Goal: Navigation & Orientation: Understand site structure

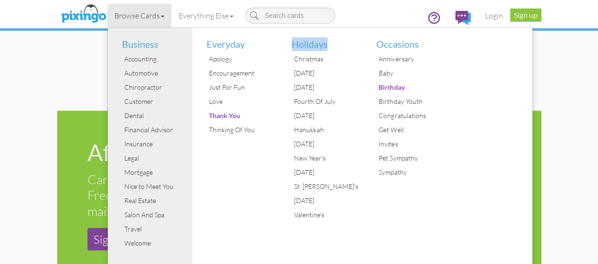
scroll to position [757, 0]
click at [403, 17] on div "Browse Cards Business Accounting Automotive Chiropractor Customer Dental Financ…" at bounding box center [299, 18] width 470 height 37
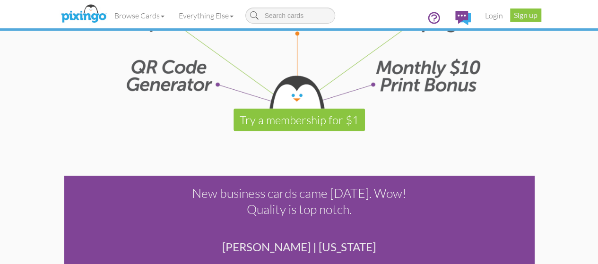
scroll to position [1957, 0]
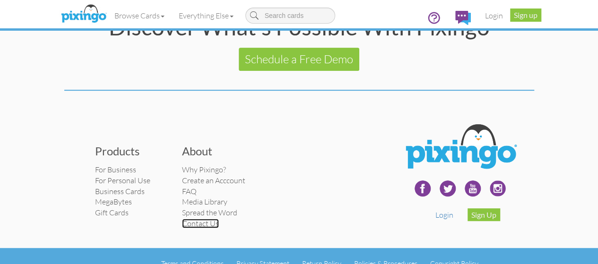
click at [182, 219] on link "Contact Us" at bounding box center [200, 223] width 37 height 9
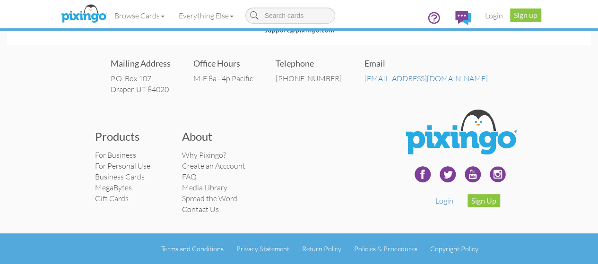
scroll to position [112, 0]
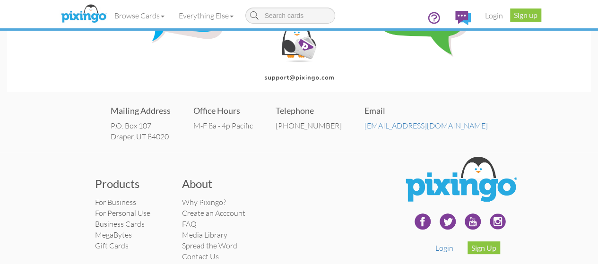
drag, startPoint x: 209, startPoint y: 134, endPoint x: 132, endPoint y: 129, distance: 76.3
click at [132, 129] on div "Mailing Address P.O. Box 107 Draper, UT 84020 Office Hours M-F 8a - 4p Pacific …" at bounding box center [299, 123] width 584 height 57
copy address "P.O. Box 107 Draper, UT 84020"
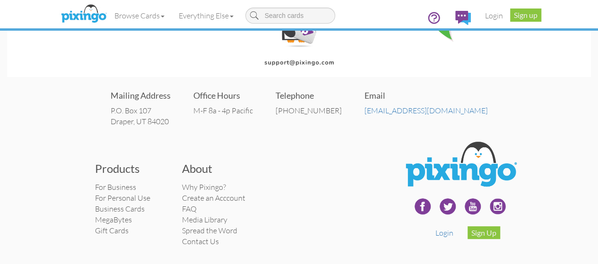
scroll to position [159, 0]
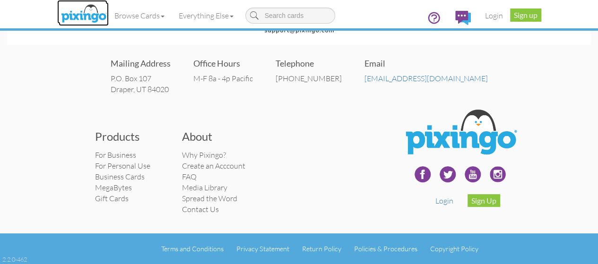
click at [59, 12] on img at bounding box center [84, 14] width 50 height 24
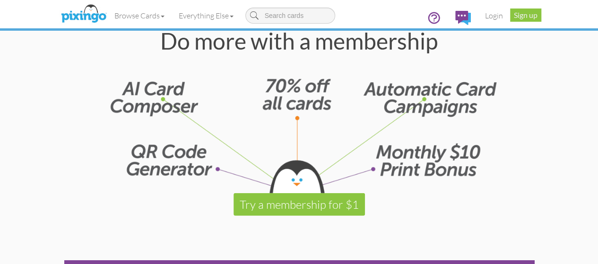
scroll to position [1277, 0]
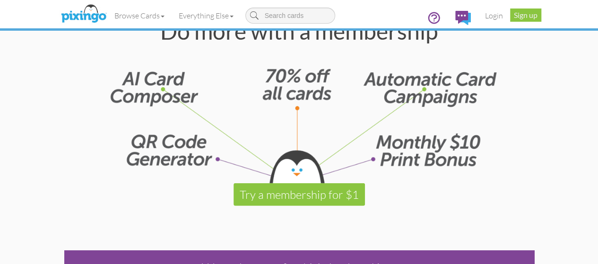
drag, startPoint x: 63, startPoint y: 61, endPoint x: 199, endPoint y: 82, distance: 136.8
click at [199, 82] on div at bounding box center [299, 113] width 470 height 141
drag, startPoint x: 93, startPoint y: 127, endPoint x: 210, endPoint y: 149, distance: 119.4
click at [210, 149] on div at bounding box center [299, 113] width 470 height 141
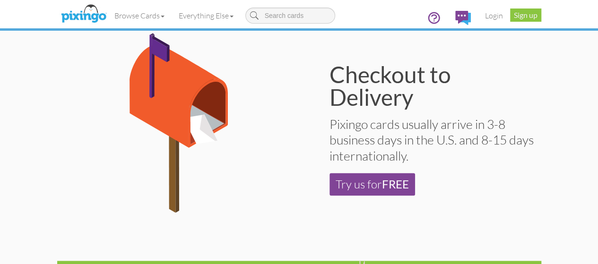
scroll to position [567, 0]
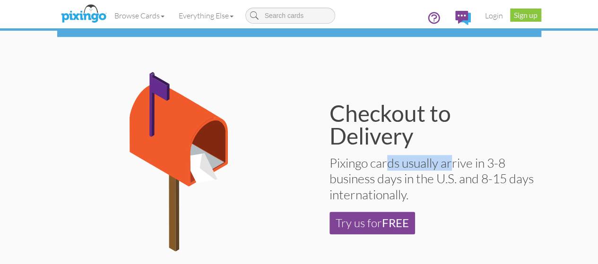
drag, startPoint x: 318, startPoint y: 141, endPoint x: 400, endPoint y: 143, distance: 82.3
click at [400, 143] on div "Checkout to Delivery Pixingo cards usually arrive in 3-8 business days in the U…" at bounding box center [420, 168] width 242 height 193
copy div "Pixingo cards"
click at [59, 17] on img at bounding box center [84, 14] width 50 height 24
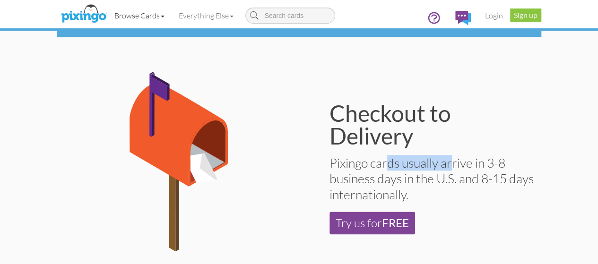
click at [161, 16] on span at bounding box center [163, 17] width 4 height 2
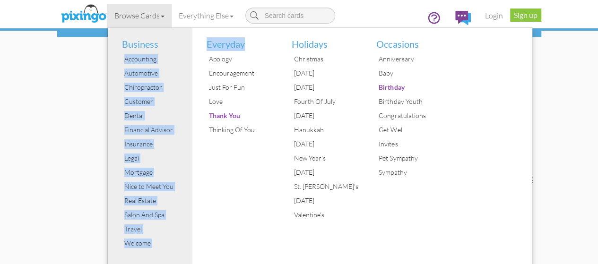
drag, startPoint x: 192, startPoint y: 44, endPoint x: 134, endPoint y: 44, distance: 58.2
click at [134, 44] on ul "Business Accounting Automotive Chiropractor Customer Dental Financial Advisor I…" at bounding box center [320, 150] width 426 height 246
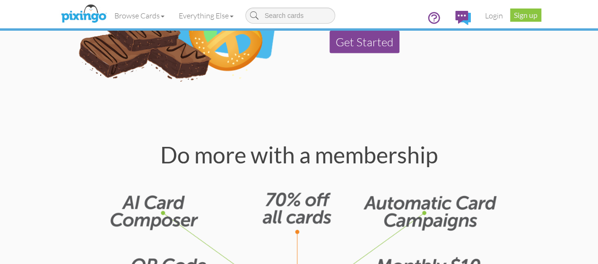
scroll to position [964, 0]
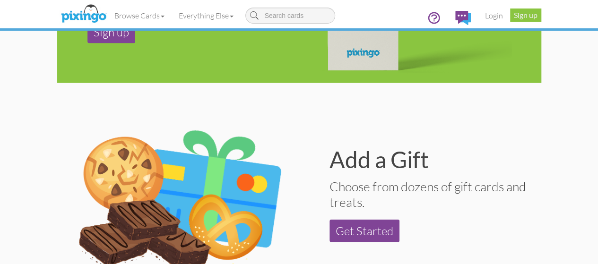
click at [340, 148] on div "Add a Gift" at bounding box center [432, 159] width 204 height 23
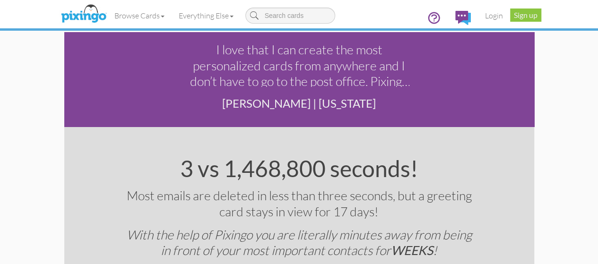
scroll to position [1484, 0]
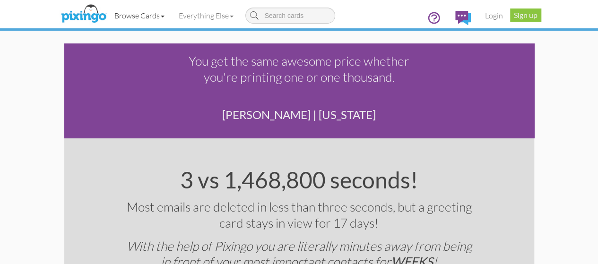
click at [107, 12] on link "Browse Cards" at bounding box center [139, 16] width 64 height 24
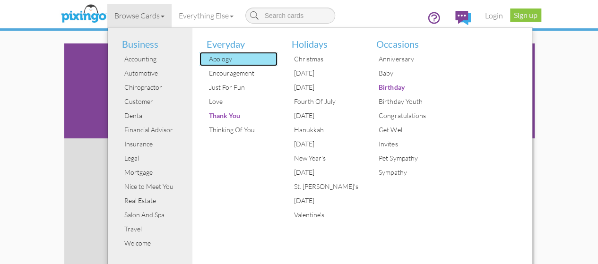
click at [207, 62] on div "Apology" at bounding box center [242, 59] width 71 height 14
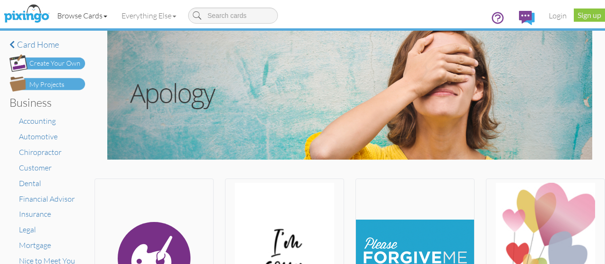
click at [102, 14] on link "Browse Cards" at bounding box center [82, 16] width 64 height 24
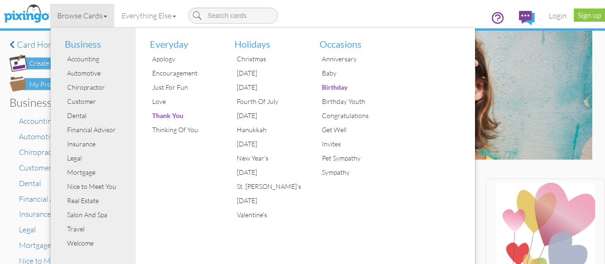
click at [113, 20] on link "Browse Cards" at bounding box center [82, 16] width 64 height 24
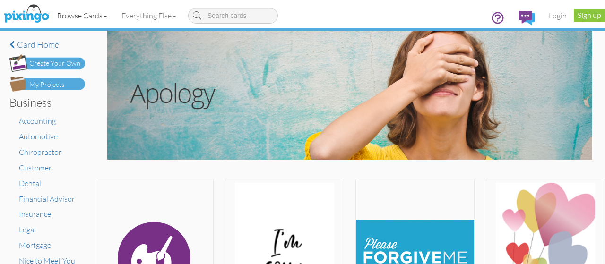
click at [101, 14] on link "Browse Cards" at bounding box center [82, 16] width 64 height 24
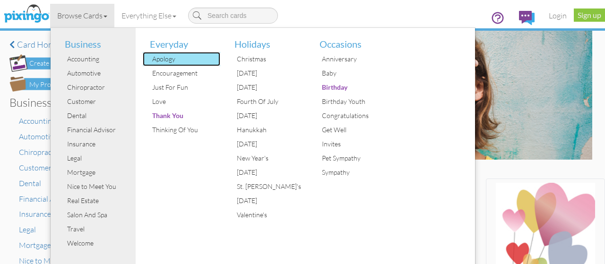
click at [174, 53] on div "Apology" at bounding box center [185, 59] width 71 height 14
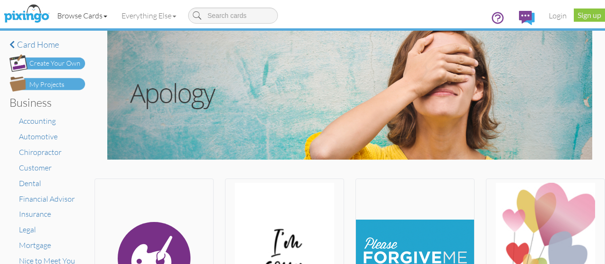
click at [104, 19] on link "Browse Cards" at bounding box center [82, 16] width 64 height 24
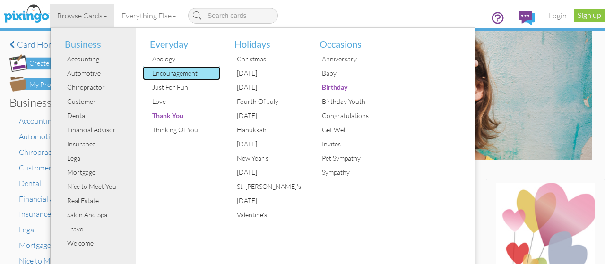
click at [166, 72] on div "Encouragement" at bounding box center [185, 73] width 71 height 14
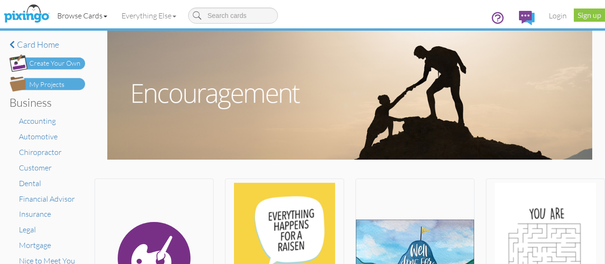
click at [73, 16] on link "Browse Cards" at bounding box center [82, 16] width 64 height 24
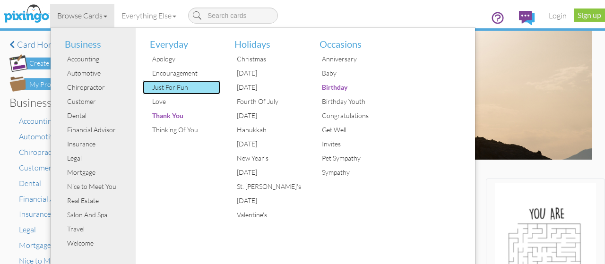
click at [165, 85] on div "Just For Fun" at bounding box center [185, 87] width 71 height 14
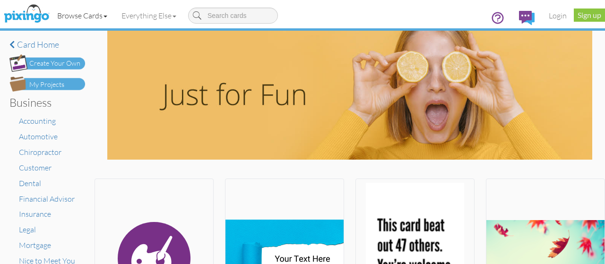
click at [110, 10] on link "Browse Cards" at bounding box center [82, 16] width 64 height 24
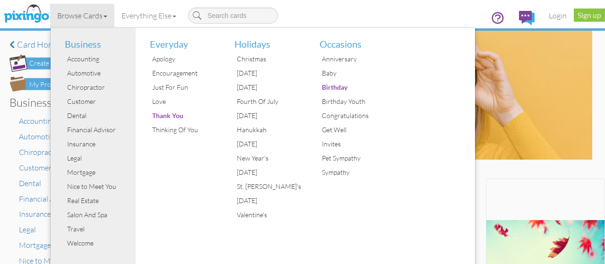
click at [110, 10] on link "Browse Cards" at bounding box center [82, 16] width 64 height 24
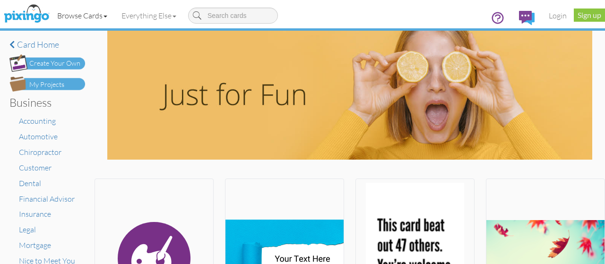
click at [98, 16] on link "Browse Cards" at bounding box center [82, 16] width 64 height 24
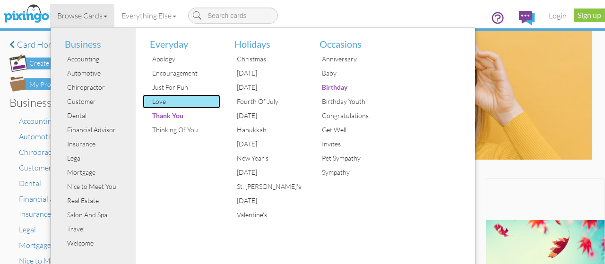
click at [175, 103] on div "Love" at bounding box center [185, 102] width 71 height 14
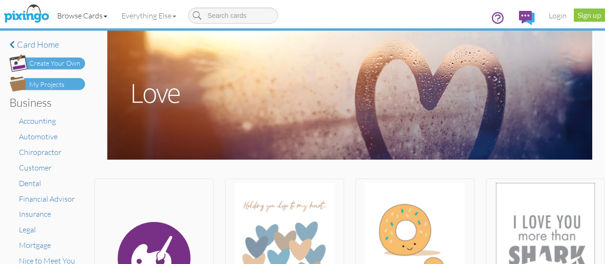
click at [112, 13] on link "Browse Cards" at bounding box center [82, 16] width 64 height 24
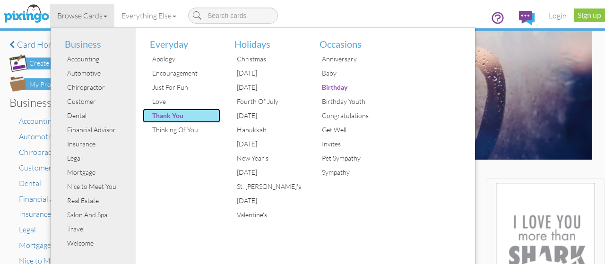
click at [168, 118] on div "Thank You" at bounding box center [185, 116] width 71 height 14
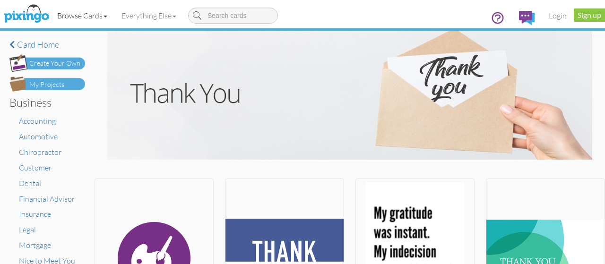
click at [101, 15] on link "Browse Cards" at bounding box center [82, 16] width 64 height 24
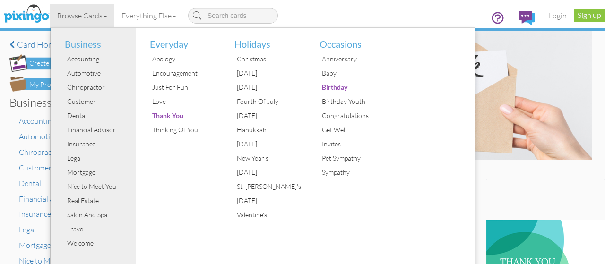
click at [182, 184] on div "Everyday Apology Encouragement Just For Fun Love Thank You Thinking Of You" at bounding box center [178, 150] width 85 height 245
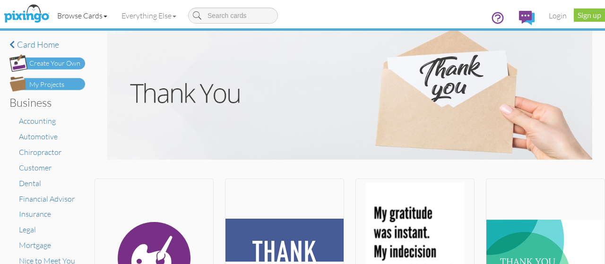
click at [104, 10] on link "Browse Cards" at bounding box center [82, 16] width 64 height 24
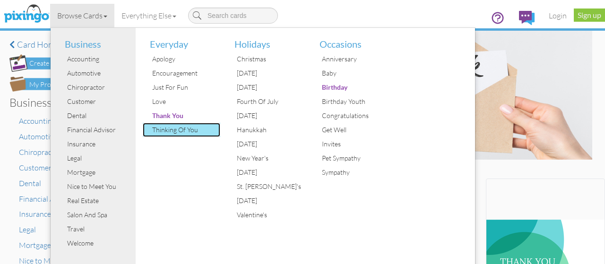
click at [170, 130] on div "Thinking Of You" at bounding box center [185, 130] width 71 height 14
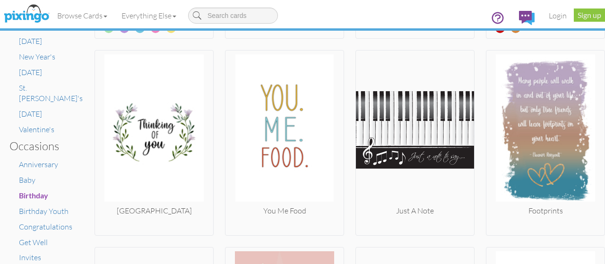
scroll to position [567, 0]
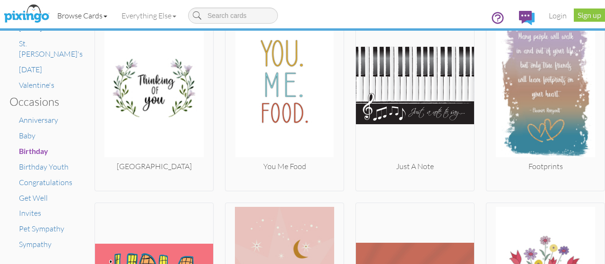
click at [82, 15] on link "Browse Cards" at bounding box center [82, 16] width 64 height 24
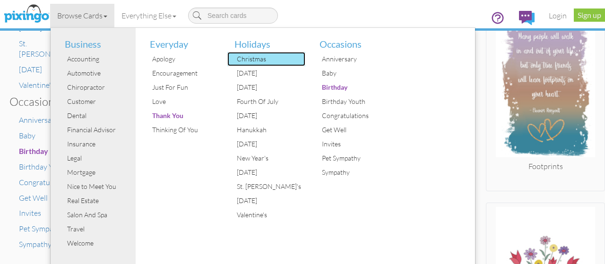
click at [255, 55] on div "Christmas" at bounding box center [270, 59] width 71 height 14
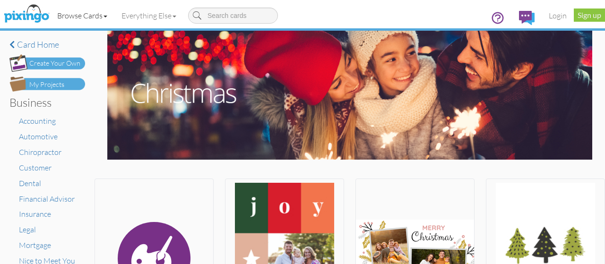
click at [96, 17] on link "Browse Cards" at bounding box center [82, 16] width 64 height 24
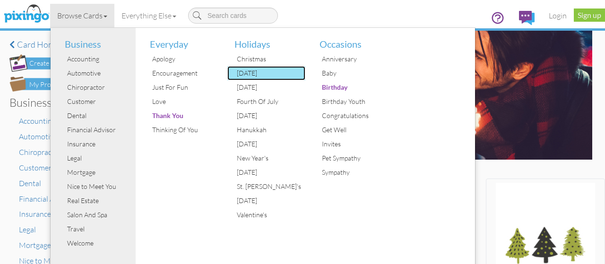
click at [241, 74] on div "[DATE]" at bounding box center [270, 73] width 71 height 14
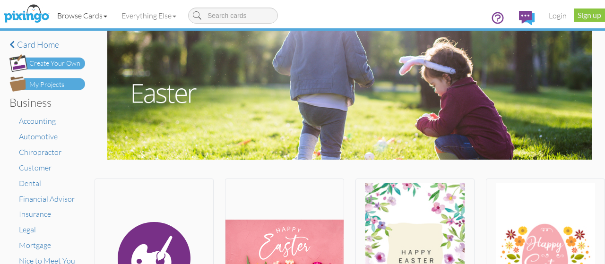
click at [85, 17] on link "Browse Cards" at bounding box center [82, 16] width 64 height 24
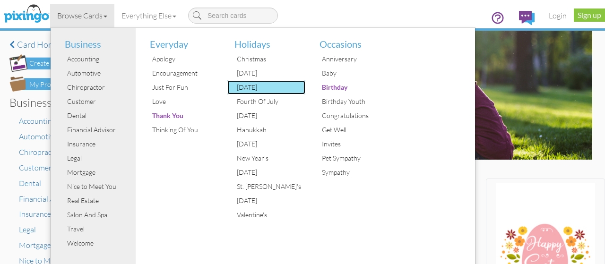
click at [262, 91] on div "[DATE]" at bounding box center [270, 87] width 71 height 14
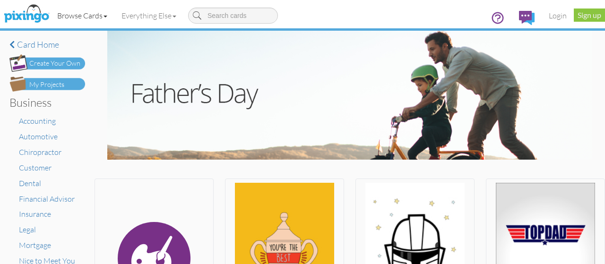
click at [112, 15] on link "Browse Cards" at bounding box center [82, 16] width 64 height 24
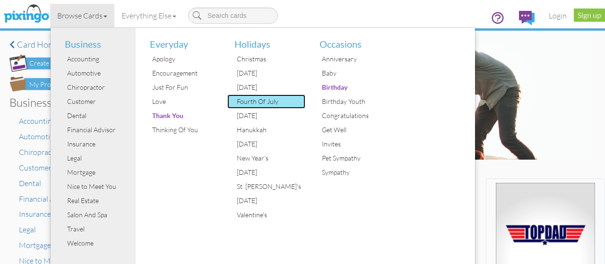
click at [253, 100] on div "Fourth Of July" at bounding box center [270, 102] width 71 height 14
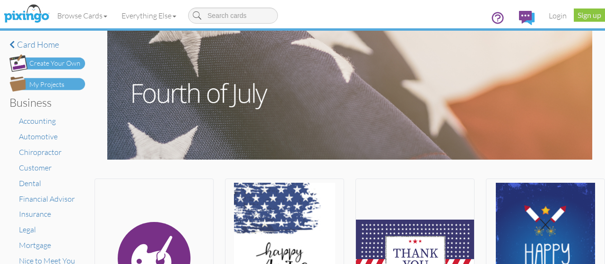
click at [198, 67] on img at bounding box center [349, 95] width 485 height 129
click at [97, 13] on link "Browse Cards" at bounding box center [82, 16] width 64 height 24
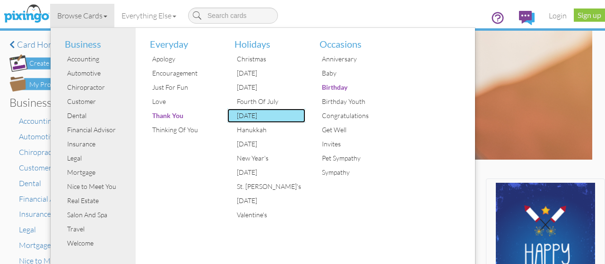
click at [253, 114] on div "[DATE]" at bounding box center [270, 116] width 71 height 14
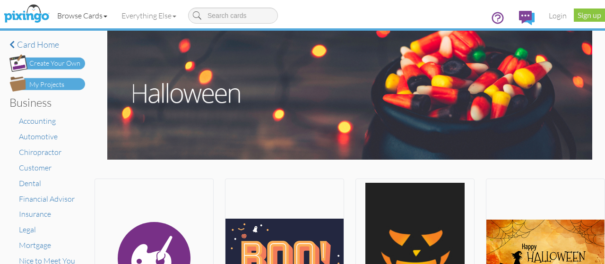
click at [87, 17] on link "Browse Cards" at bounding box center [82, 16] width 64 height 24
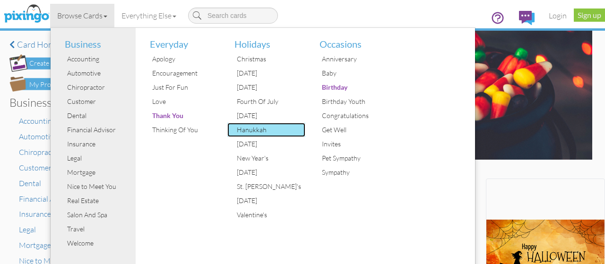
click at [262, 133] on div "Hanukkah" at bounding box center [270, 130] width 71 height 14
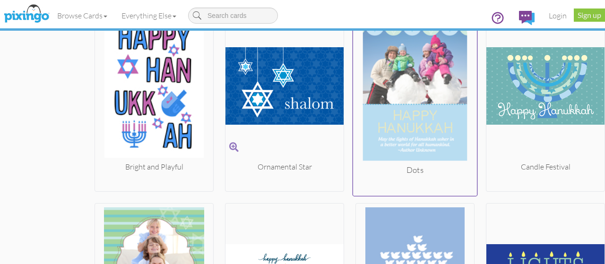
scroll to position [943, 0]
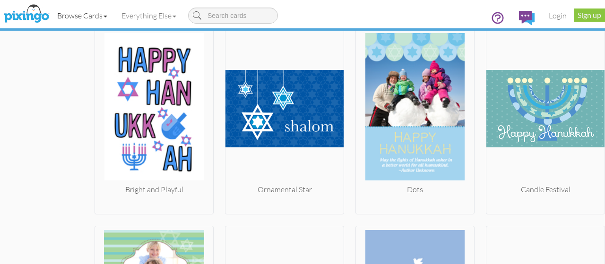
click at [104, 13] on link "Browse Cards" at bounding box center [82, 16] width 64 height 24
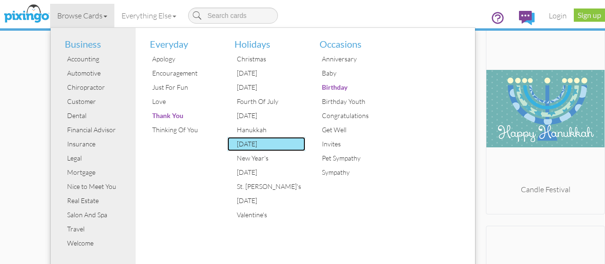
click at [256, 149] on div "[DATE]" at bounding box center [270, 144] width 71 height 14
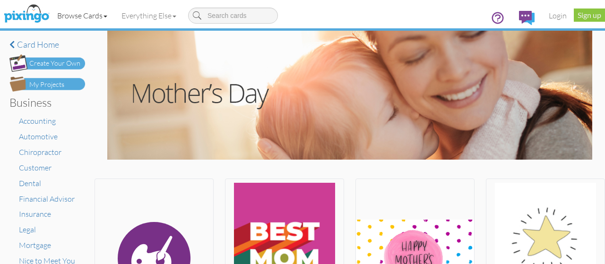
click at [91, 10] on link "Browse Cards" at bounding box center [82, 16] width 64 height 24
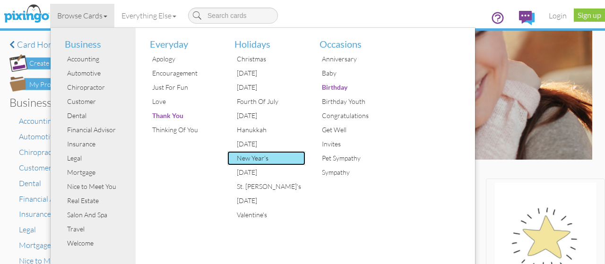
click at [261, 161] on div "New Year's" at bounding box center [270, 158] width 71 height 14
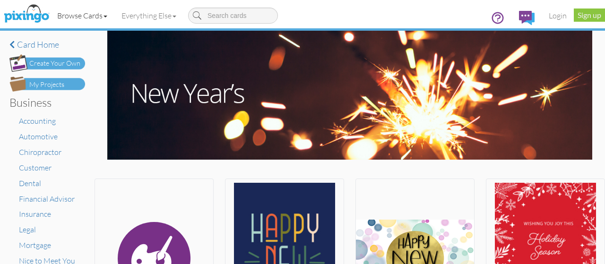
click at [104, 11] on link "Browse Cards" at bounding box center [82, 16] width 64 height 24
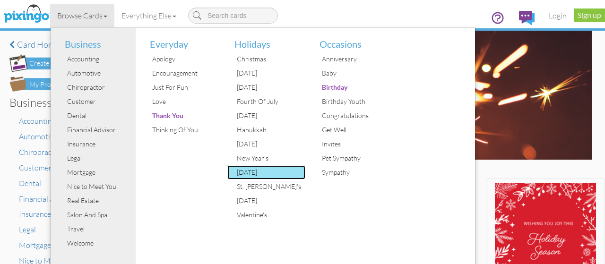
click at [266, 171] on div "[DATE]" at bounding box center [270, 173] width 71 height 14
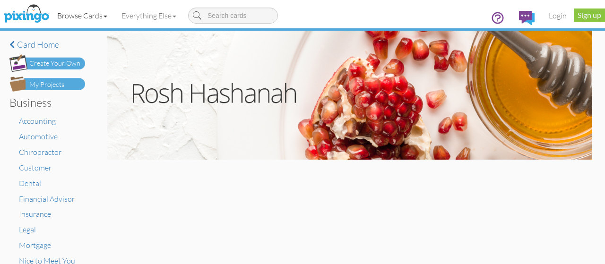
click at [104, 12] on link "Browse Cards" at bounding box center [82, 16] width 64 height 24
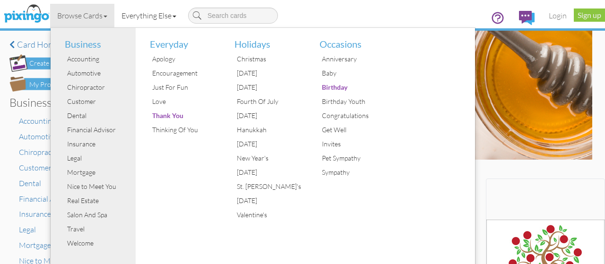
click at [176, 15] on link "Everything Else" at bounding box center [148, 16] width 69 height 24
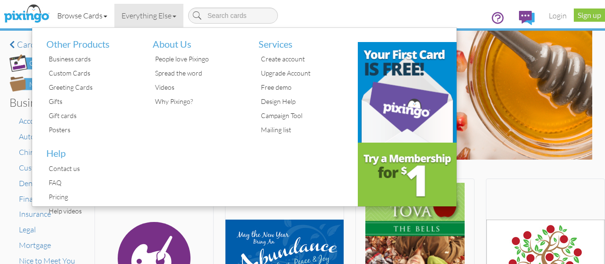
click at [107, 17] on span at bounding box center [106, 17] width 4 height 2
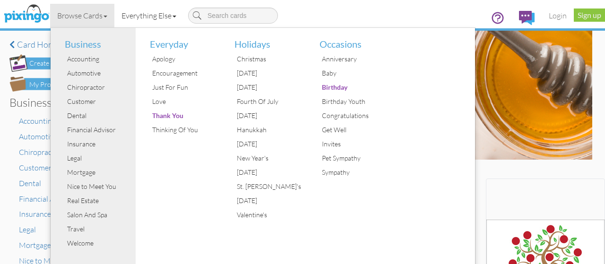
click at [178, 15] on link "Everything Else" at bounding box center [148, 16] width 69 height 24
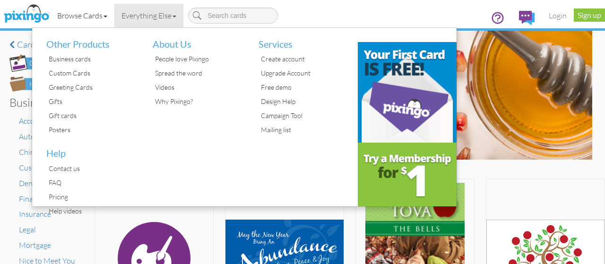
click at [105, 15] on link "Browse Cards" at bounding box center [82, 16] width 64 height 24
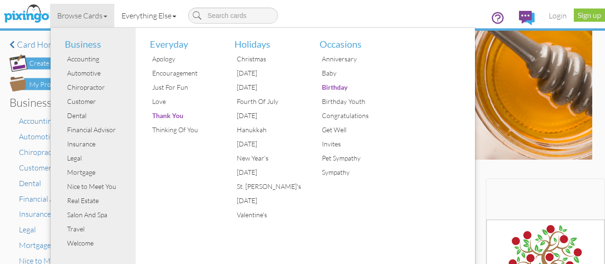
click at [179, 19] on link "Everything Else" at bounding box center [148, 16] width 69 height 24
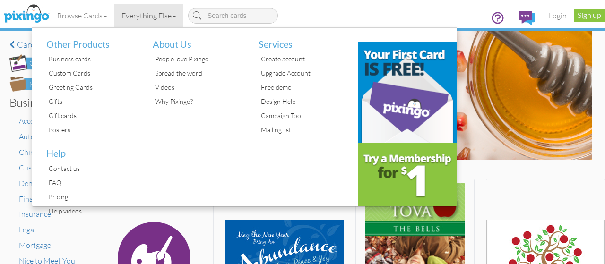
click at [163, 16] on link "Everything Else" at bounding box center [148, 16] width 69 height 24
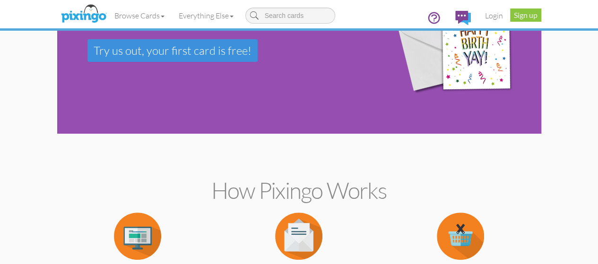
scroll to position [76, 0]
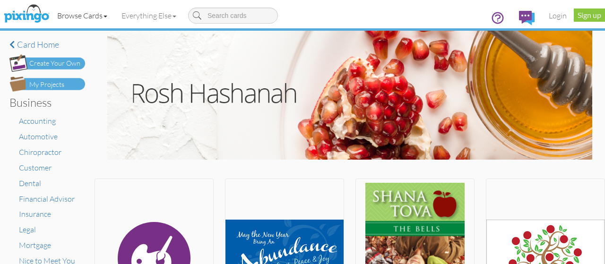
click at [78, 18] on link "Browse Cards" at bounding box center [82, 16] width 64 height 24
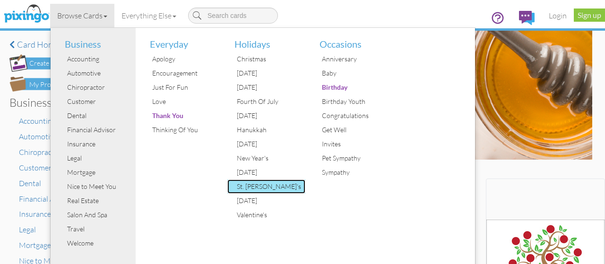
click at [250, 189] on div "St. [PERSON_NAME]'s" at bounding box center [270, 187] width 71 height 14
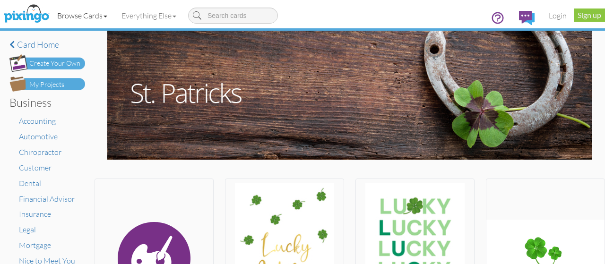
click at [89, 16] on link "Browse Cards" at bounding box center [82, 16] width 64 height 24
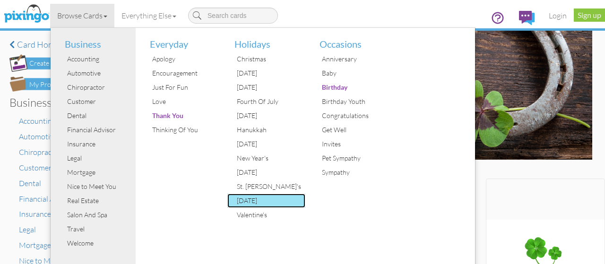
click at [264, 198] on div "[DATE]" at bounding box center [270, 201] width 71 height 14
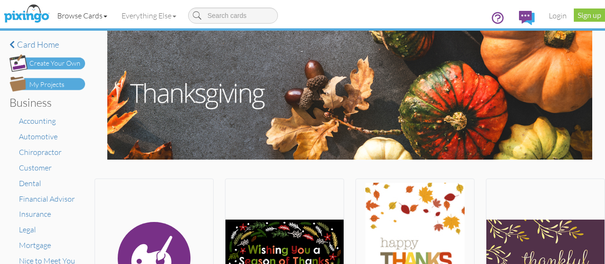
click at [98, 17] on link "Browse Cards" at bounding box center [82, 16] width 64 height 24
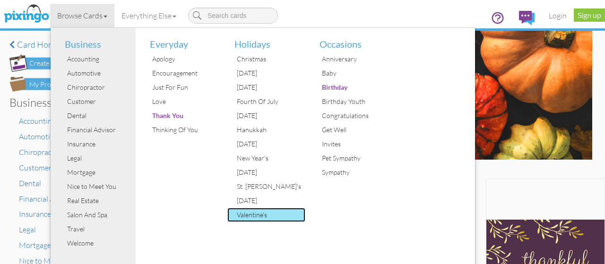
click at [256, 211] on div "Valentine's" at bounding box center [270, 215] width 71 height 14
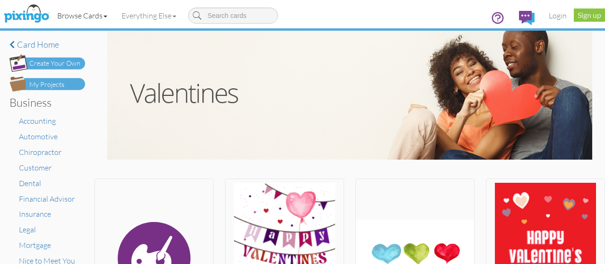
click at [96, 19] on link "Browse Cards" at bounding box center [82, 16] width 64 height 24
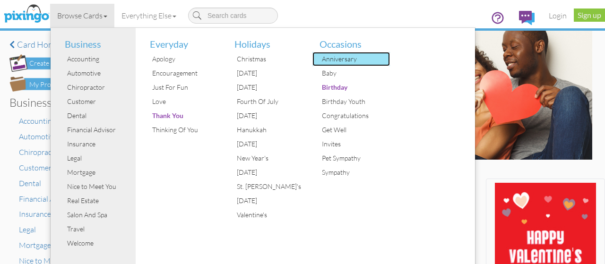
click at [345, 53] on div "Anniversary" at bounding box center [355, 59] width 71 height 14
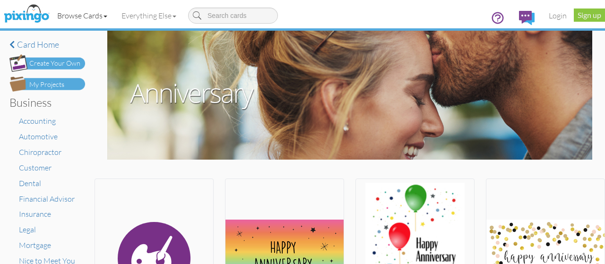
click at [97, 17] on link "Browse Cards" at bounding box center [82, 16] width 64 height 24
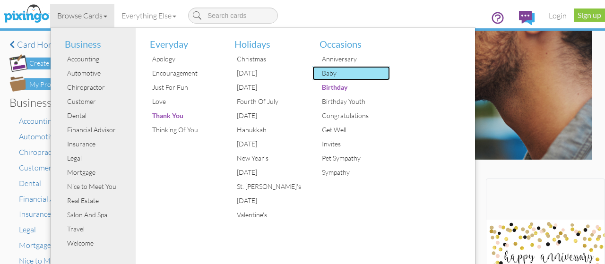
click at [346, 71] on div "Baby" at bounding box center [355, 73] width 71 height 14
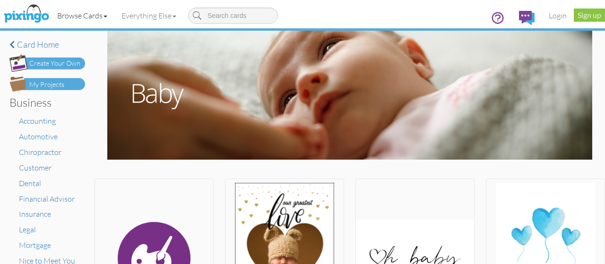
click at [101, 9] on link "Browse Cards" at bounding box center [82, 16] width 64 height 24
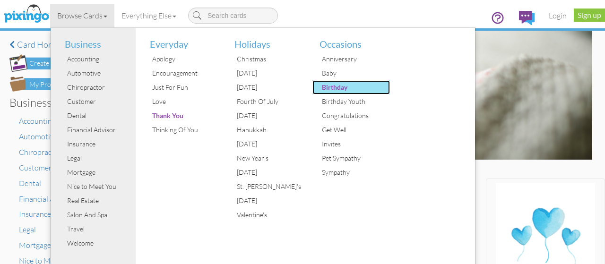
click at [335, 91] on div "Birthday" at bounding box center [355, 87] width 71 height 14
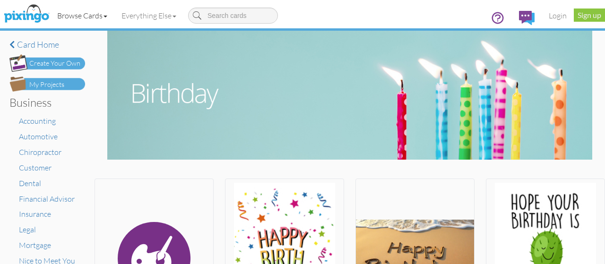
click at [99, 9] on link "Browse Cards" at bounding box center [82, 16] width 64 height 24
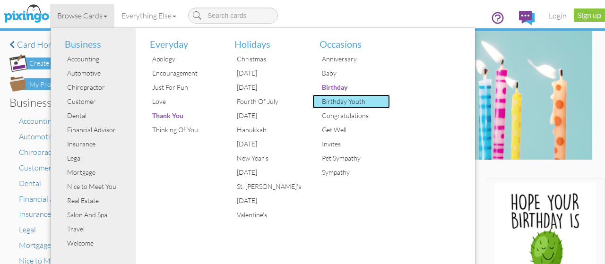
click at [341, 105] on div "Birthday Youth" at bounding box center [355, 102] width 71 height 14
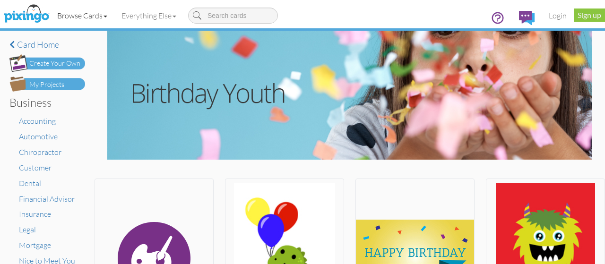
click at [100, 15] on link "Browse Cards" at bounding box center [82, 16] width 64 height 24
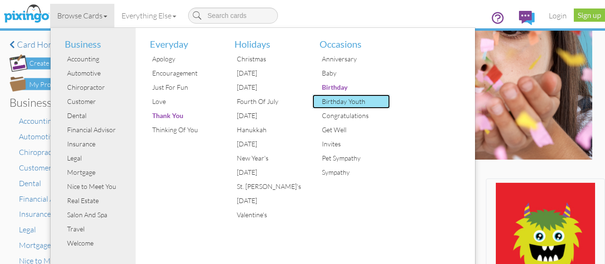
click at [335, 105] on div "Birthday Youth" at bounding box center [355, 102] width 71 height 14
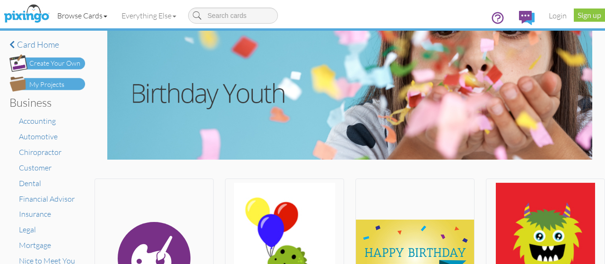
click at [108, 10] on link "Browse Cards" at bounding box center [82, 16] width 64 height 24
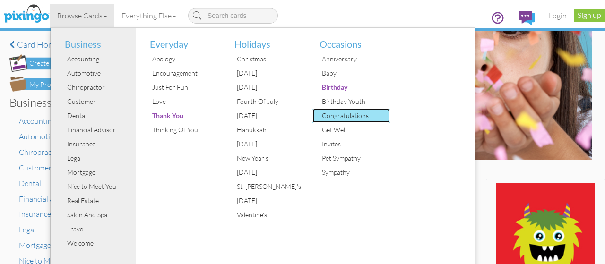
click at [349, 114] on div "Congratulations" at bounding box center [355, 116] width 71 height 14
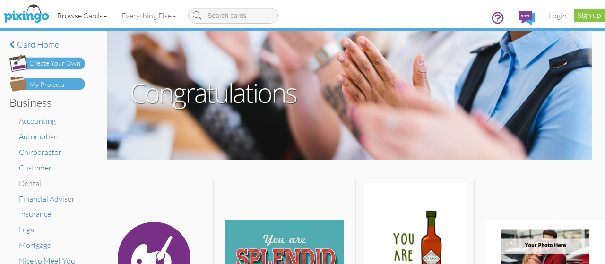
click at [98, 15] on link "Browse Cards" at bounding box center [82, 16] width 64 height 24
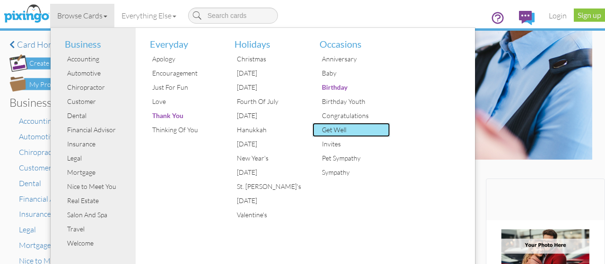
click at [340, 128] on div "Get Well" at bounding box center [355, 130] width 71 height 14
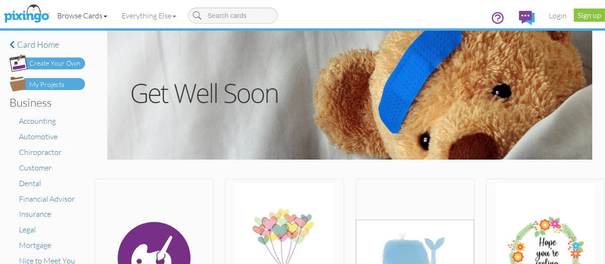
click at [114, 17] on link "Browse Cards" at bounding box center [82, 16] width 64 height 24
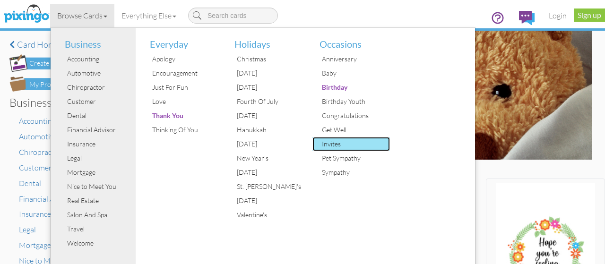
click at [340, 147] on div "Invites" at bounding box center [355, 144] width 71 height 14
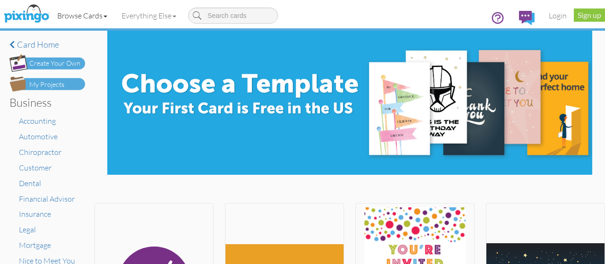
click at [99, 12] on link "Browse Cards" at bounding box center [82, 16] width 64 height 24
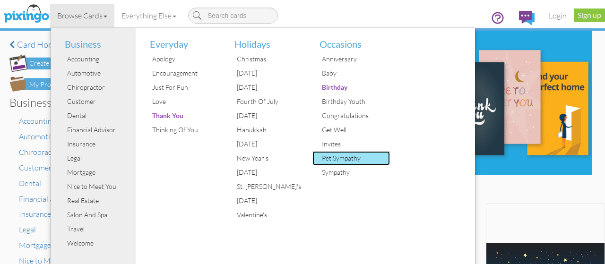
click at [330, 157] on div "Pet Sympathy" at bounding box center [355, 158] width 71 height 14
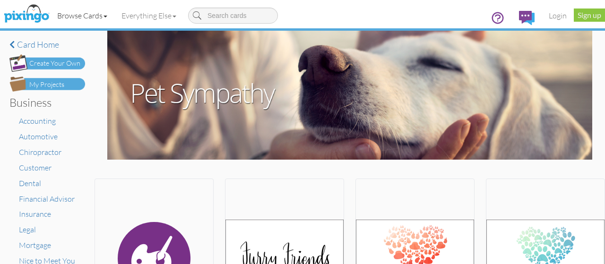
click at [105, 19] on link "Browse Cards" at bounding box center [82, 16] width 64 height 24
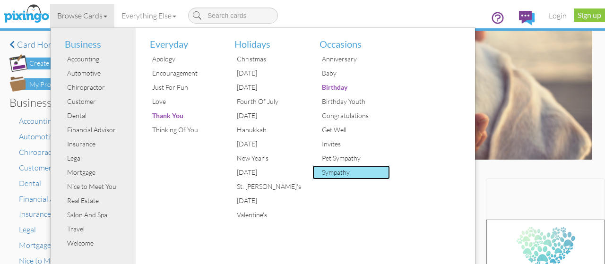
click at [339, 171] on div "Sympathy" at bounding box center [355, 173] width 71 height 14
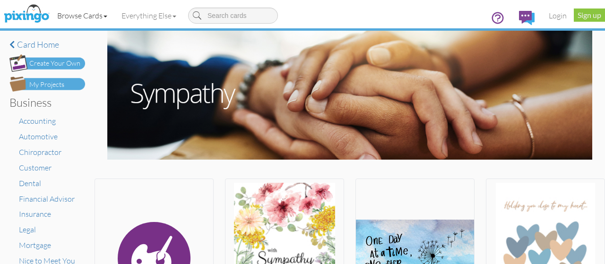
click at [85, 17] on link "Browse Cards" at bounding box center [82, 16] width 64 height 24
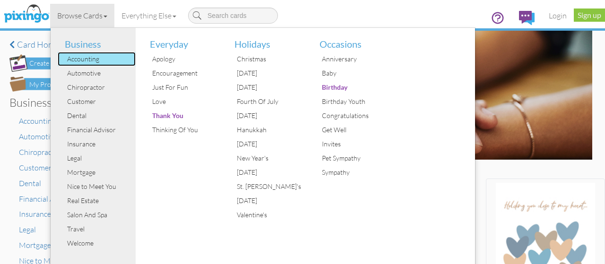
click at [91, 64] on div "Accounting" at bounding box center [100, 59] width 71 height 14
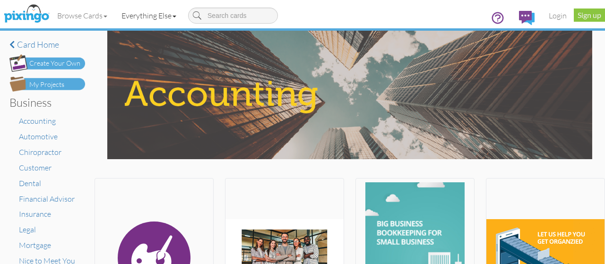
click at [176, 15] on link "Everything Else" at bounding box center [148, 16] width 69 height 24
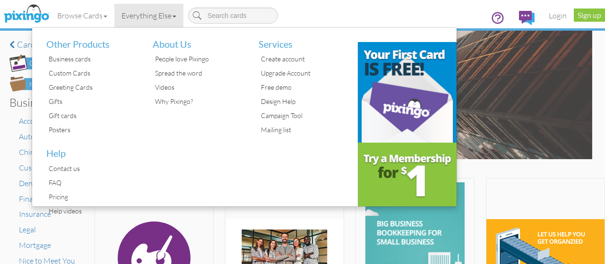
click at [176, 15] on link "Everything Else" at bounding box center [148, 16] width 69 height 24
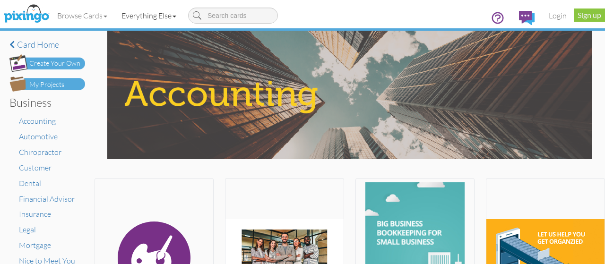
click at [176, 15] on link "Everything Else" at bounding box center [148, 16] width 69 height 24
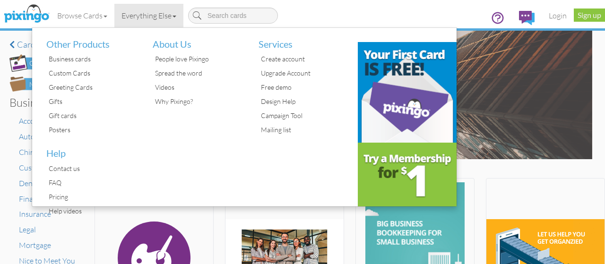
click at [174, 17] on link "Everything Else" at bounding box center [148, 16] width 69 height 24
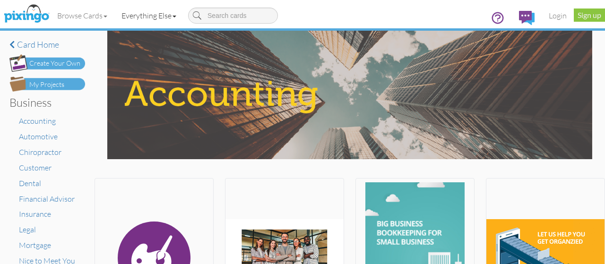
click at [175, 13] on link "Everything Else" at bounding box center [148, 16] width 69 height 24
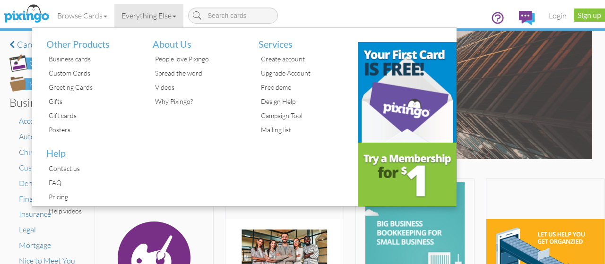
click at [174, 15] on link "Everything Else" at bounding box center [148, 16] width 69 height 24
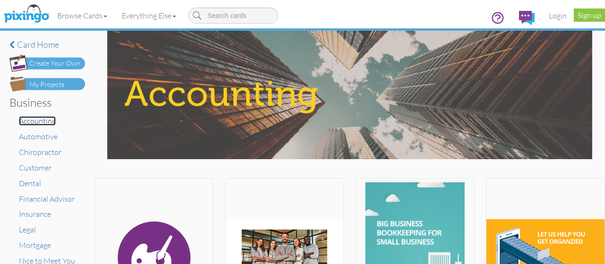
click at [36, 122] on span "Accounting" at bounding box center [37, 120] width 37 height 9
click at [36, 140] on span "Automotive" at bounding box center [38, 136] width 39 height 9
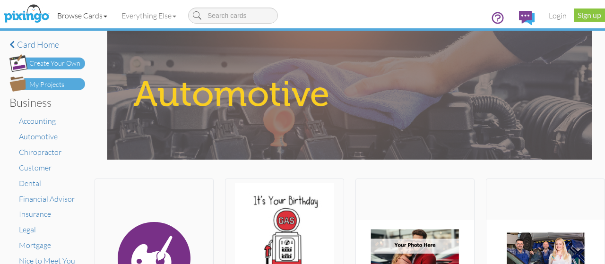
click at [95, 16] on link "Browse Cards" at bounding box center [82, 16] width 64 height 24
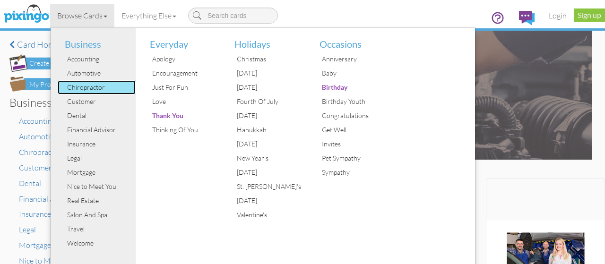
click at [82, 88] on div "Chiropractor" at bounding box center [100, 87] width 71 height 14
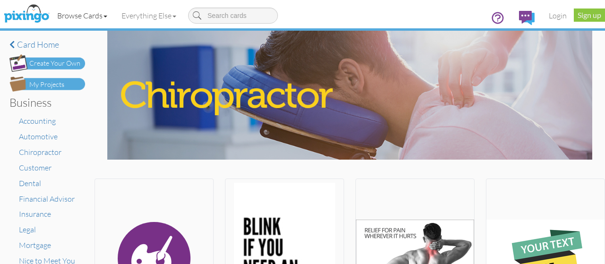
click at [91, 13] on link "Browse Cards" at bounding box center [82, 16] width 64 height 24
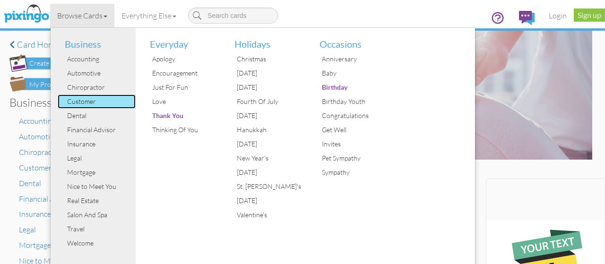
click at [89, 98] on div "Customer" at bounding box center [100, 102] width 71 height 14
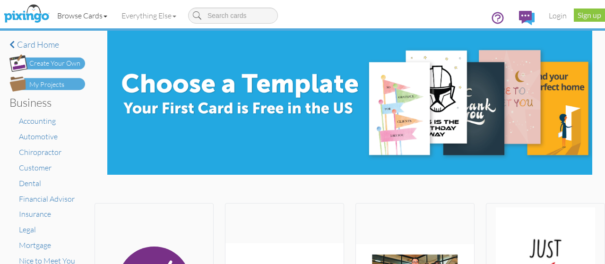
click at [86, 18] on link "Browse Cards" at bounding box center [82, 16] width 64 height 24
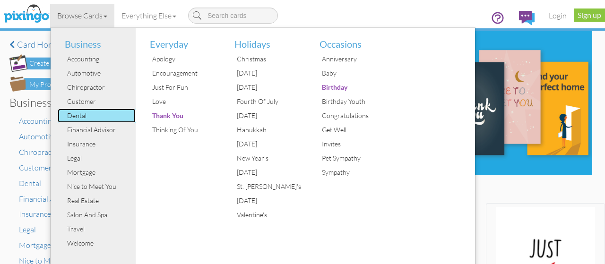
click at [84, 113] on div "Dental" at bounding box center [100, 116] width 71 height 14
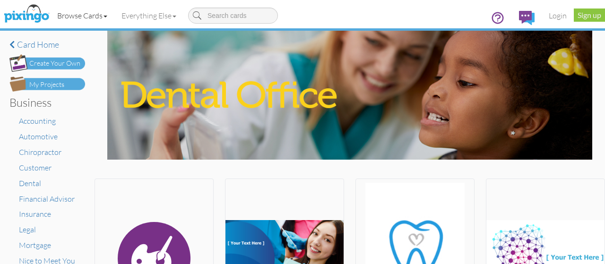
click at [96, 16] on link "Browse Cards" at bounding box center [82, 16] width 64 height 24
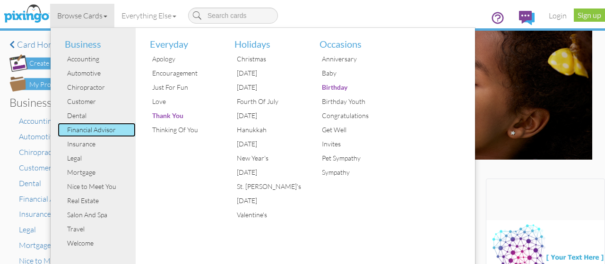
click at [82, 133] on div "Financial Advisor" at bounding box center [100, 130] width 71 height 14
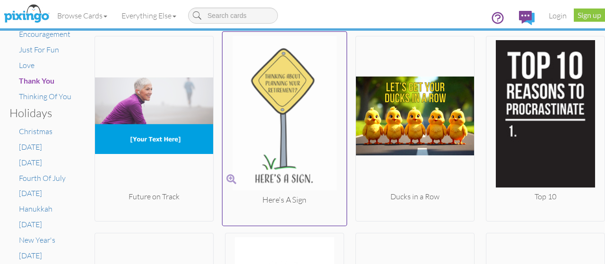
scroll to position [473, 0]
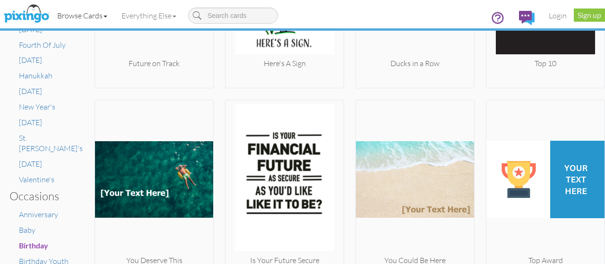
click at [74, 15] on link "Browse Cards" at bounding box center [82, 16] width 64 height 24
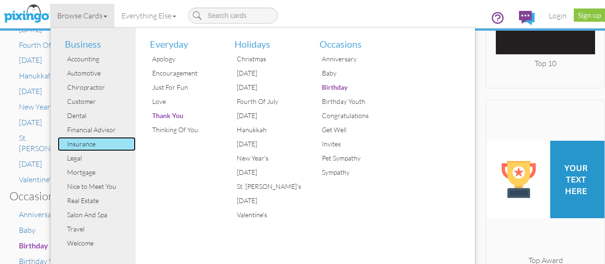
click at [103, 144] on div "Insurance" at bounding box center [100, 144] width 71 height 14
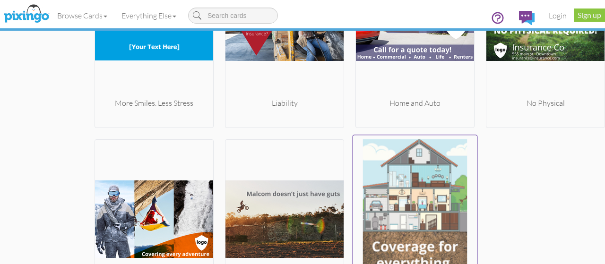
scroll to position [1128, 0]
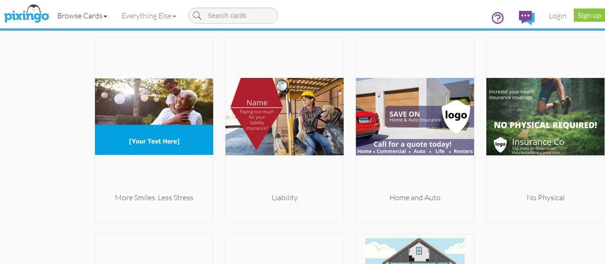
click at [94, 10] on link "Browse Cards" at bounding box center [82, 16] width 64 height 24
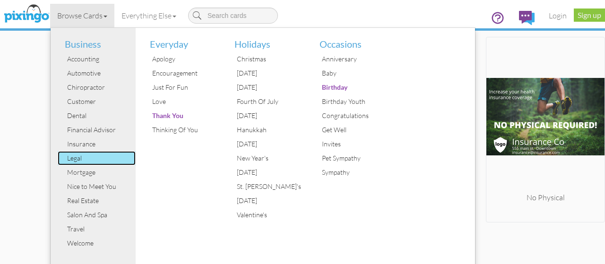
click at [103, 163] on div "Legal" at bounding box center [100, 158] width 71 height 14
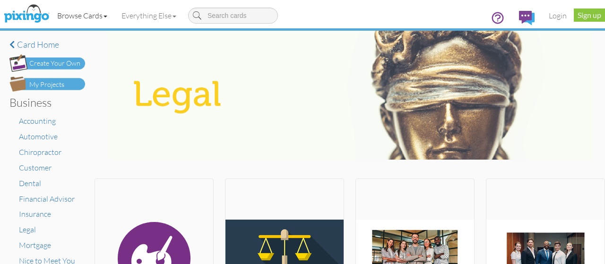
click at [101, 17] on link "Browse Cards" at bounding box center [82, 16] width 64 height 24
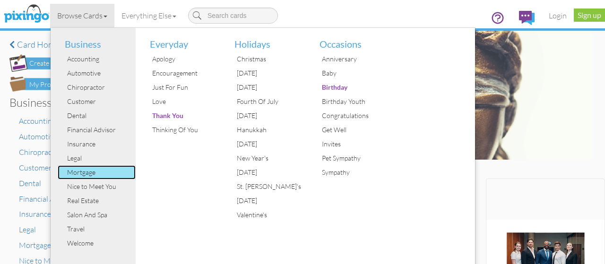
click at [105, 178] on div "Mortgage" at bounding box center [100, 173] width 71 height 14
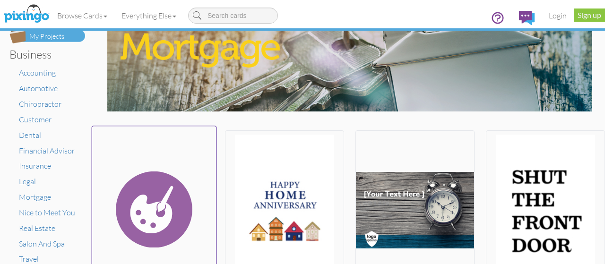
scroll to position [95, 0]
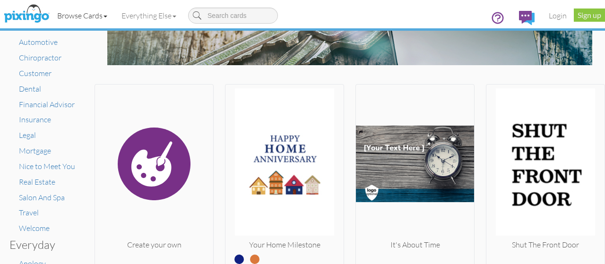
click at [96, 10] on link "Browse Cards" at bounding box center [82, 16] width 64 height 24
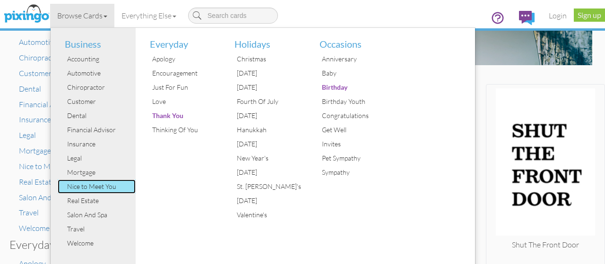
click at [96, 189] on div "Nice to Meet You" at bounding box center [100, 187] width 71 height 14
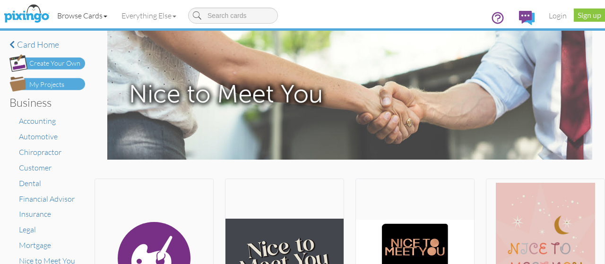
click at [111, 19] on link "Browse Cards" at bounding box center [82, 16] width 64 height 24
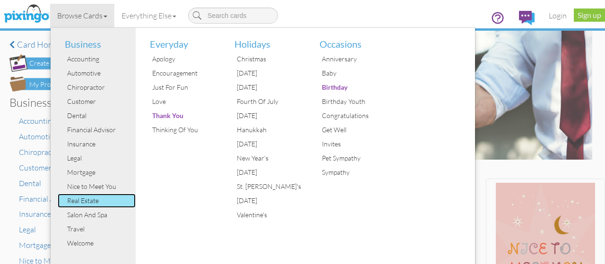
click at [105, 204] on div "Real Estate" at bounding box center [100, 201] width 71 height 14
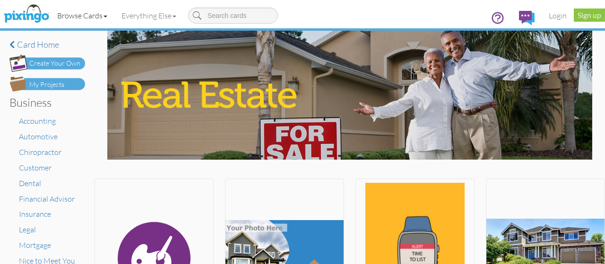
click at [86, 10] on link "Browse Cards" at bounding box center [82, 16] width 64 height 24
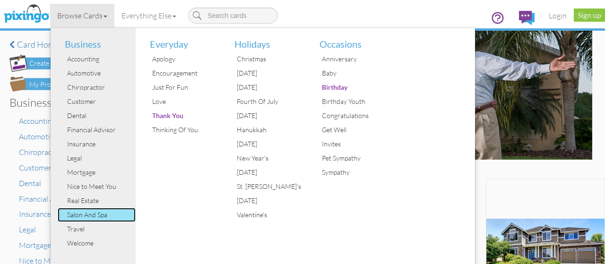
click at [96, 217] on div "Salon And Spa" at bounding box center [100, 215] width 71 height 14
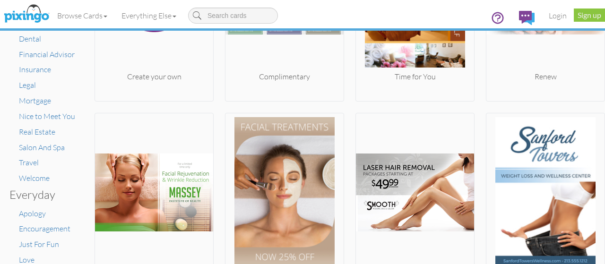
scroll to position [142, 0]
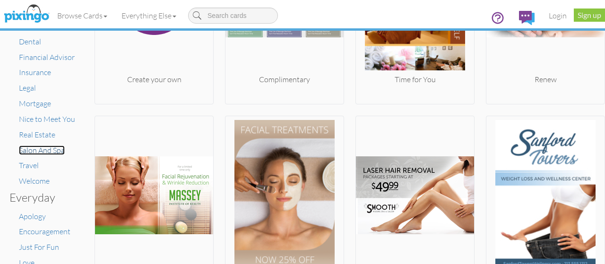
click at [47, 153] on span "Salon And Spa" at bounding box center [42, 150] width 46 height 9
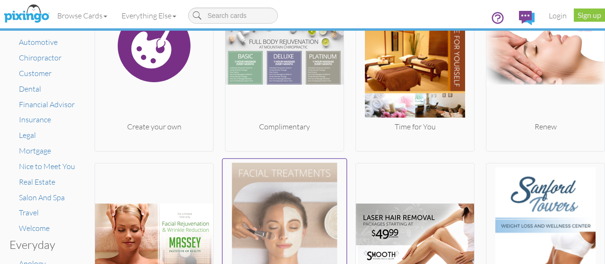
scroll to position [0, 0]
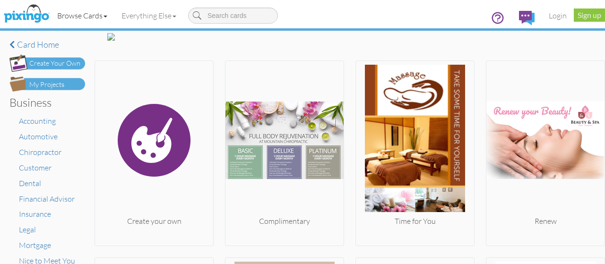
click at [96, 10] on link "Browse Cards" at bounding box center [82, 16] width 64 height 24
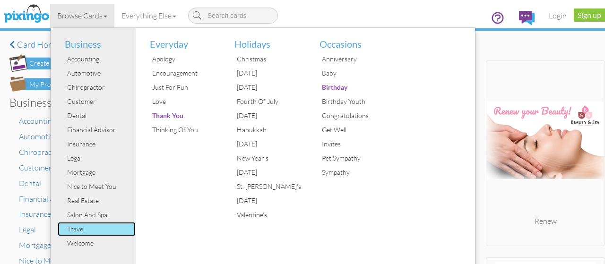
click at [87, 230] on div "Travel" at bounding box center [100, 229] width 71 height 14
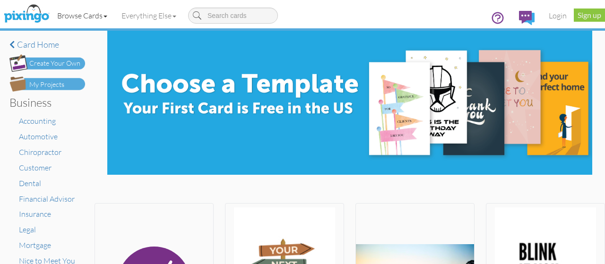
click at [95, 19] on link "Browse Cards" at bounding box center [82, 16] width 64 height 24
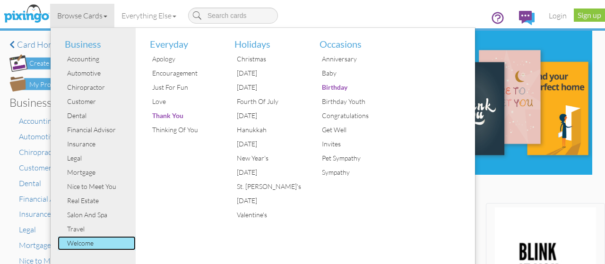
click at [96, 244] on div "Welcome" at bounding box center [100, 243] width 71 height 14
